Goal: Task Accomplishment & Management: Use online tool/utility

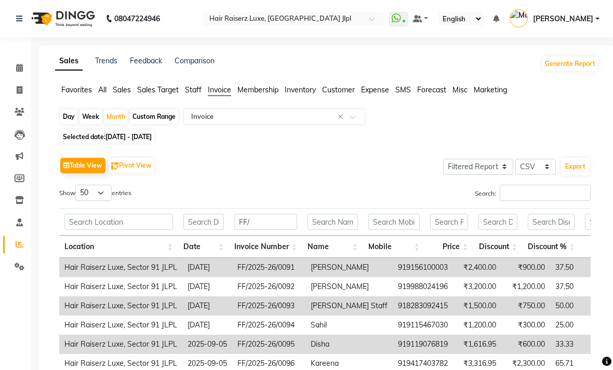
select select "filtered_report"
select select "csv"
select select "50"
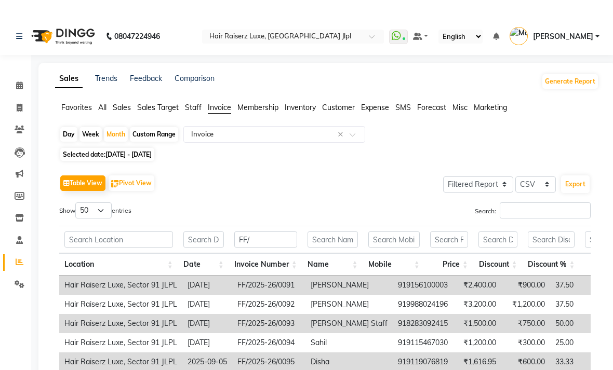
scroll to position [0, 136]
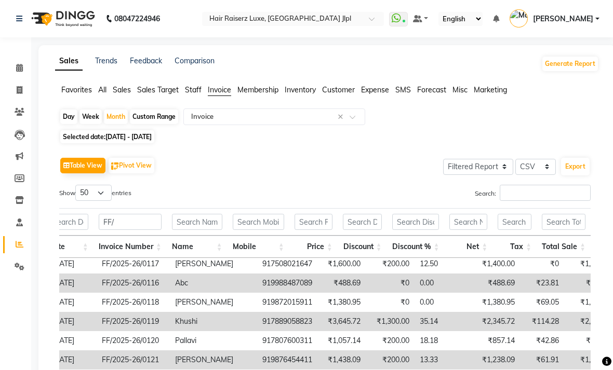
click at [23, 91] on span at bounding box center [19, 91] width 18 height 12
select select "service"
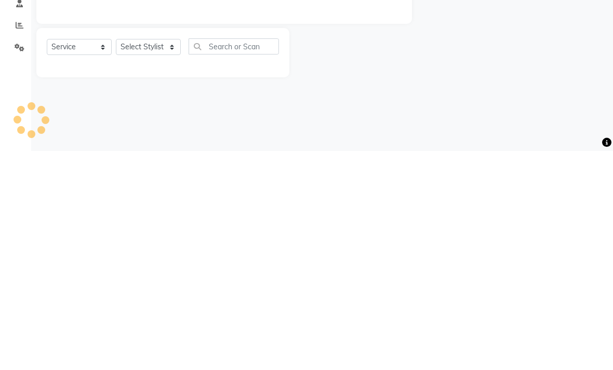
click at [221, 116] on div "08047224946 Select Location × Hair Raiserz Luxe, [GEOGRAPHIC_DATA] Jlpl WhatsAp…" at bounding box center [306, 185] width 613 height 370
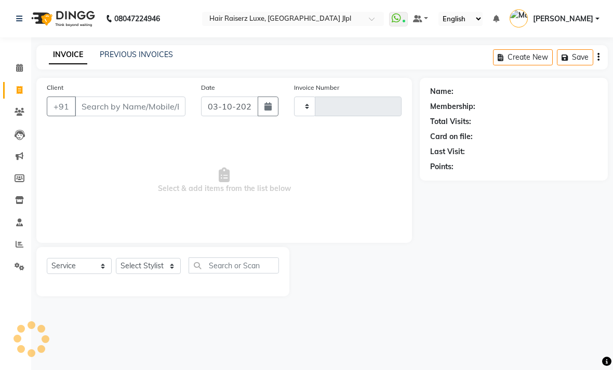
click at [160, 59] on link "PREVIOUS INVOICES" at bounding box center [136, 54] width 73 height 9
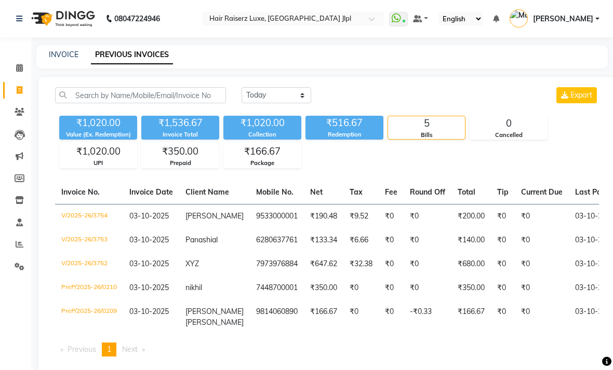
click at [402, 91] on main "INVOICE PREVIOUS INVOICES [DATE] [DATE] Custom Range Export ₹1,020.00 Value (Ex…" at bounding box center [322, 218] width 582 height 346
